Goal: Check status: Check status

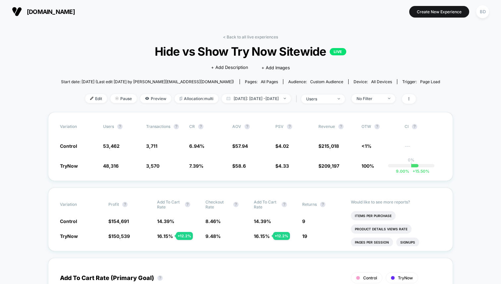
click at [383, 65] on div "< Back to all live experiences Hide vs Show Try Now Sitewide LIVE Click to edit…" at bounding box center [251, 73] width 380 height 78
click at [285, 96] on span "Yesterday: Oct 6, 2025 - Oct 6, 2025" at bounding box center [256, 98] width 69 height 9
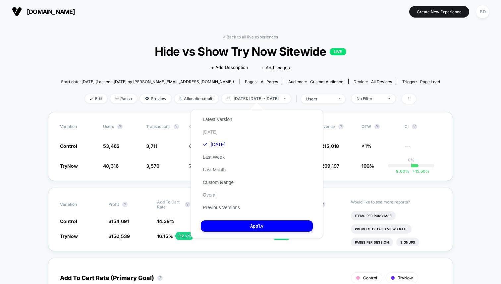
click at [214, 131] on button "Today" at bounding box center [210, 132] width 19 height 6
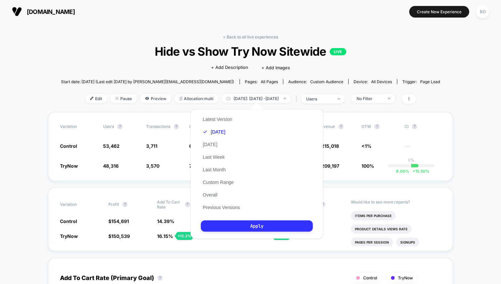
click at [255, 227] on button "Apply" at bounding box center [257, 225] width 112 height 11
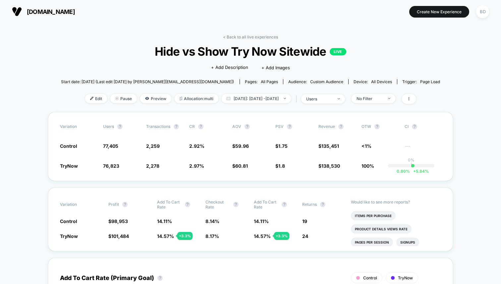
click at [287, 97] on span "Today: Oct 7, 2025 - Oct 7, 2025" at bounding box center [256, 98] width 69 height 9
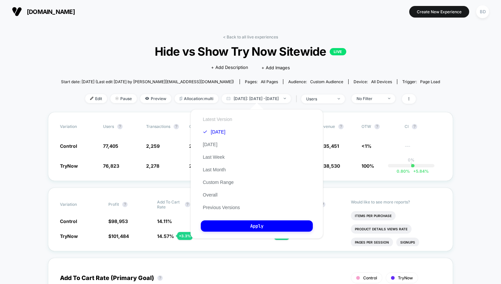
click at [222, 119] on button "Latest Version" at bounding box center [217, 119] width 33 height 6
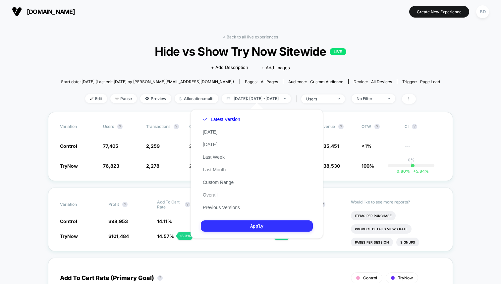
click at [254, 225] on button "Apply" at bounding box center [257, 225] width 112 height 11
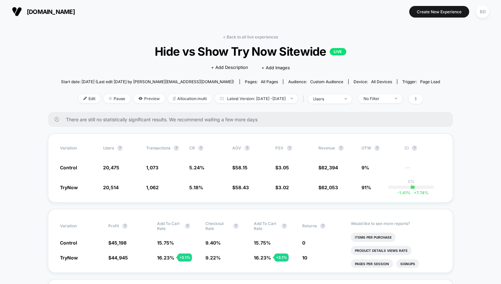
click at [293, 98] on img at bounding box center [292, 98] width 2 height 1
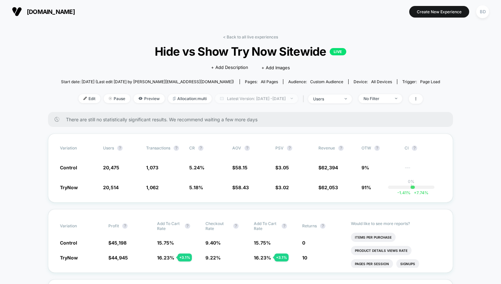
click at [260, 97] on span "Latest Version: Oct 6, 2025 - Oct 6, 2025" at bounding box center [256, 98] width 83 height 9
select select "*"
select select "****"
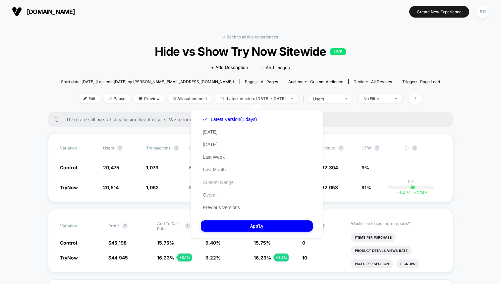
click at [217, 184] on button "Custom Range" at bounding box center [218, 182] width 35 height 6
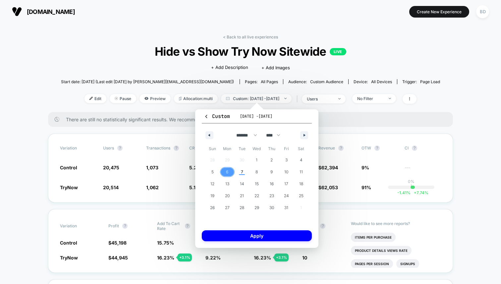
click at [227, 172] on span "6" at bounding box center [227, 172] width 2 height 12
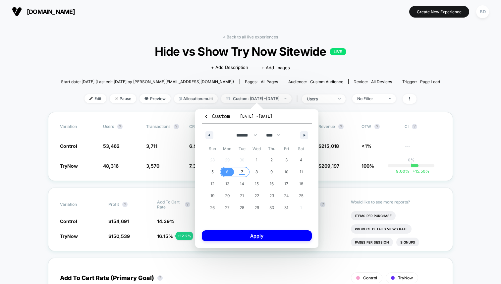
click at [240, 172] on span "7" at bounding box center [242, 172] width 15 height 9
click at [254, 235] on button "Apply" at bounding box center [257, 235] width 110 height 11
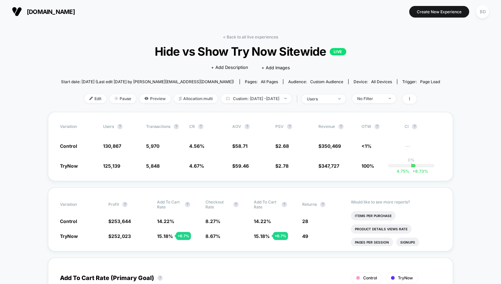
click at [279, 94] on span "Custom: Oct 6, 2025 - Oct 7, 2025" at bounding box center [256, 98] width 71 height 9
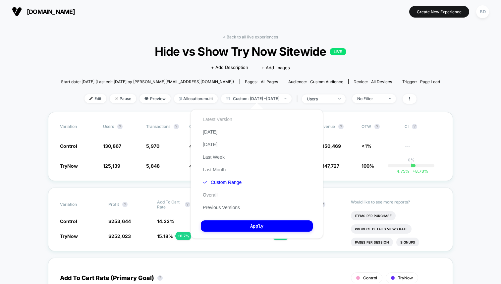
click at [226, 120] on button "Latest Version" at bounding box center [217, 119] width 33 height 6
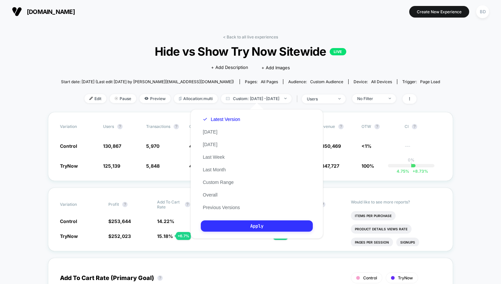
click at [255, 223] on button "Apply" at bounding box center [257, 225] width 112 height 11
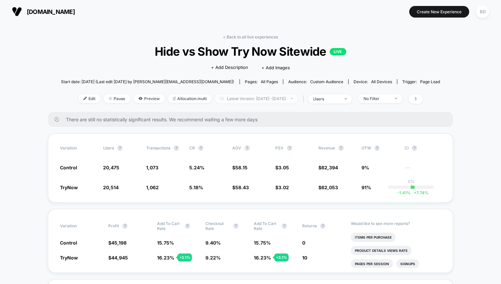
click at [281, 98] on span "Latest Version: Oct 6, 2025 - Oct 6, 2025" at bounding box center [256, 98] width 83 height 9
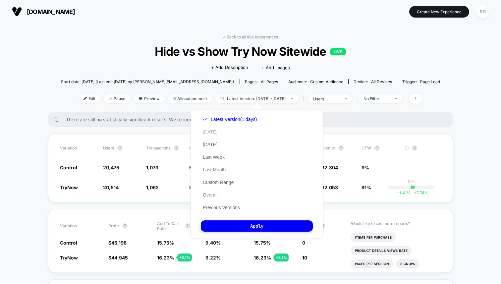
click at [210, 130] on button "Today" at bounding box center [210, 132] width 19 height 6
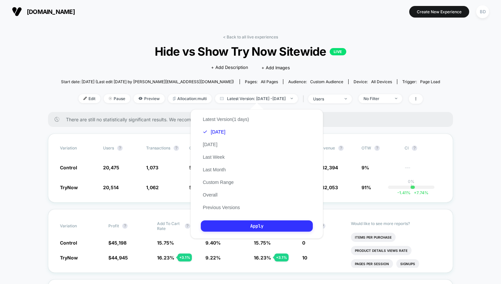
click at [258, 225] on button "Apply" at bounding box center [257, 225] width 112 height 11
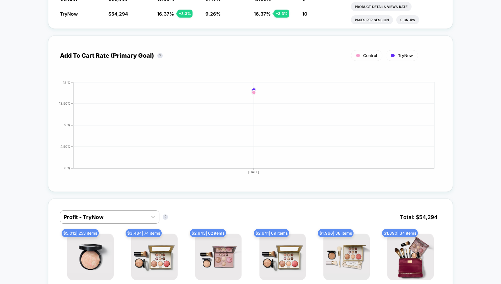
scroll to position [50, 0]
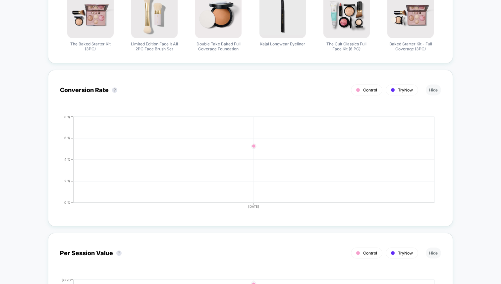
scroll to position [491, 0]
